Goal: Transaction & Acquisition: Purchase product/service

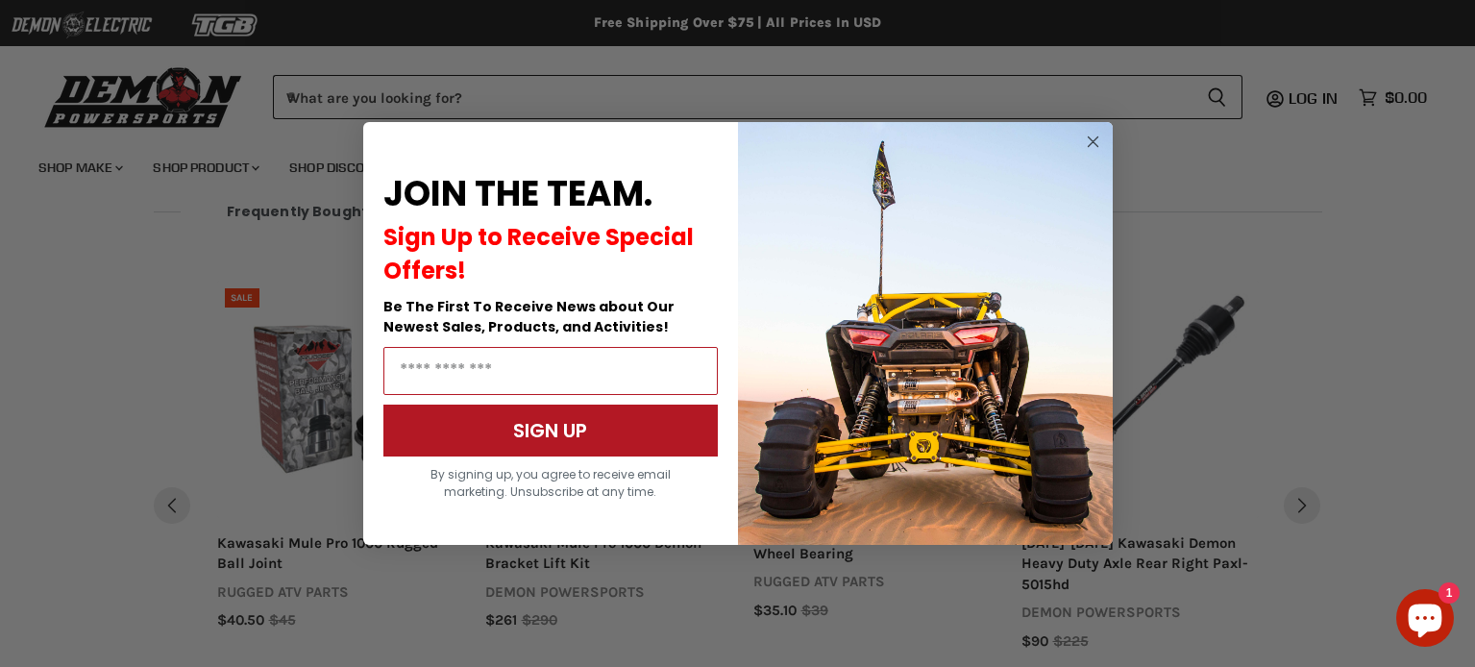
scroll to position [1901, 0]
